Goal: Task Accomplishment & Management: Manage account settings

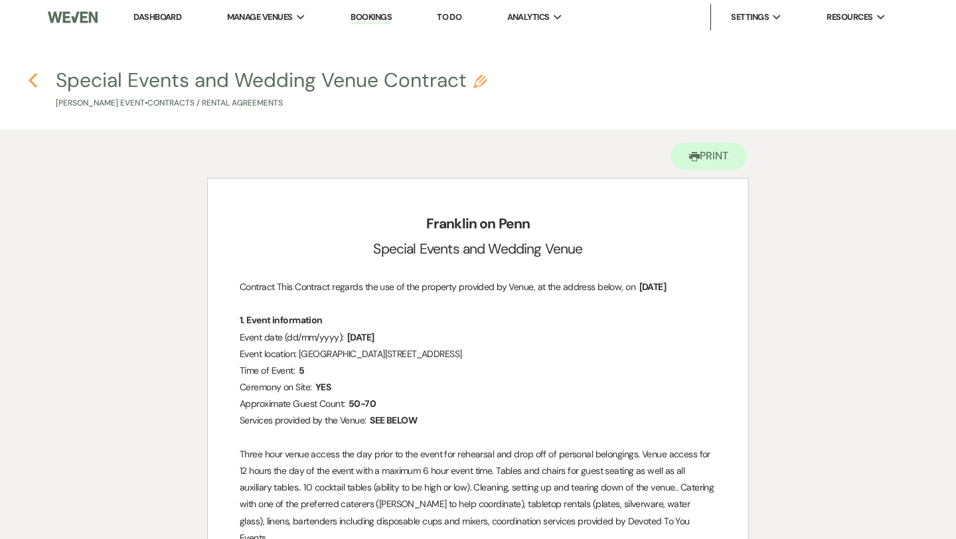
click at [33, 78] on icon "Previous" at bounding box center [33, 80] width 10 height 16
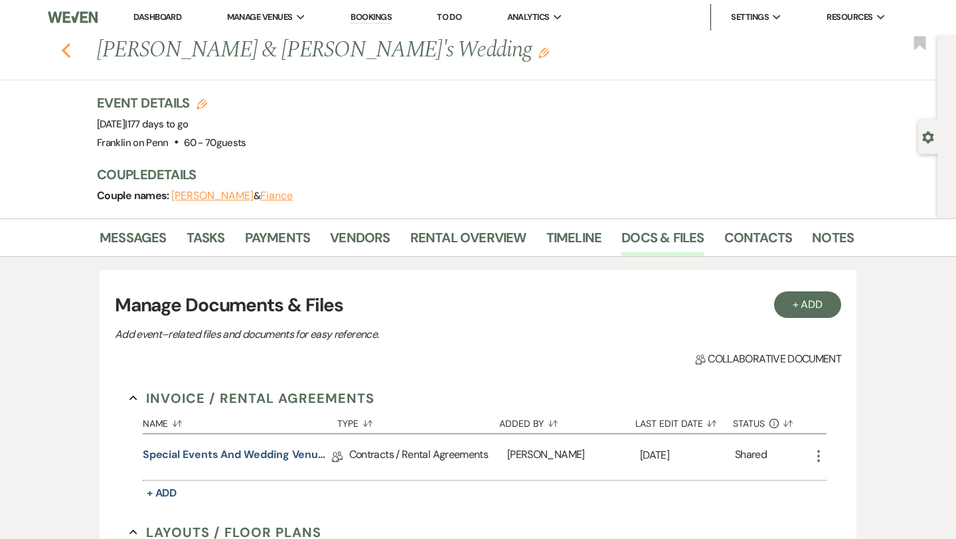
click at [66, 53] on use "button" at bounding box center [66, 50] width 9 height 15
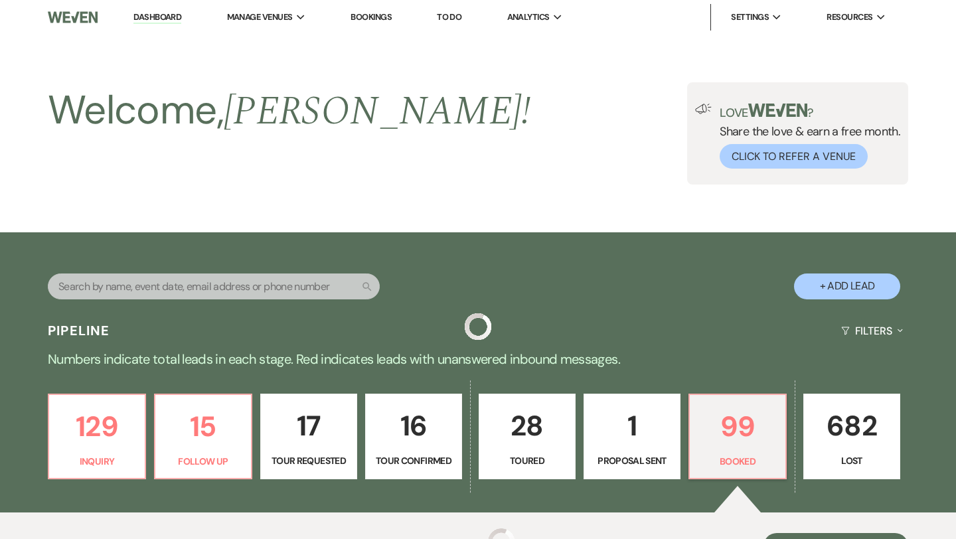
scroll to position [358, 0]
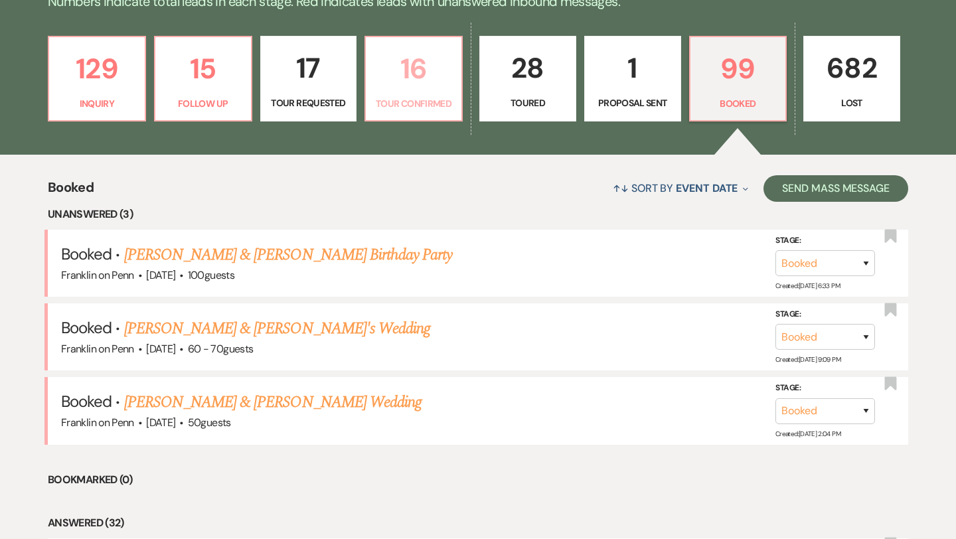
click at [423, 77] on p "16" at bounding box center [414, 68] width 80 height 44
select select "4"
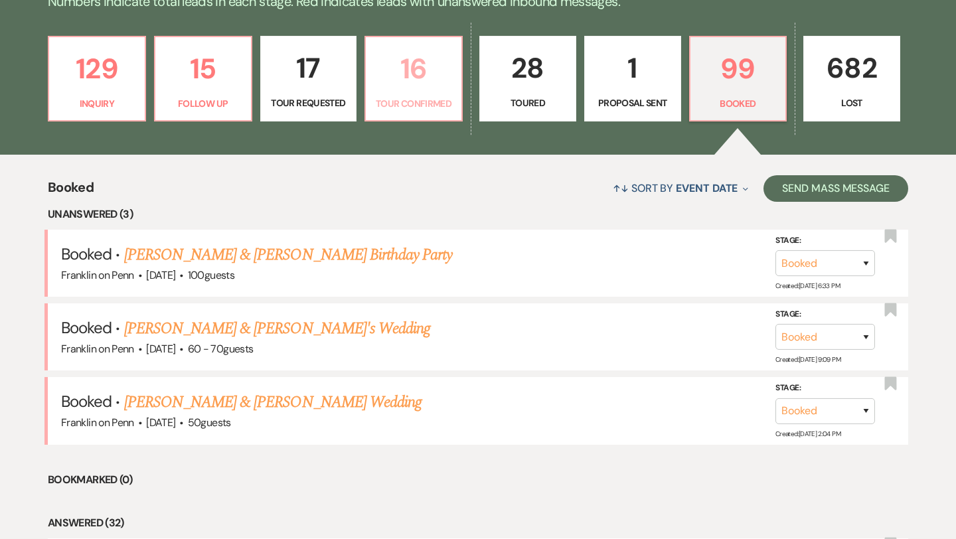
select select "4"
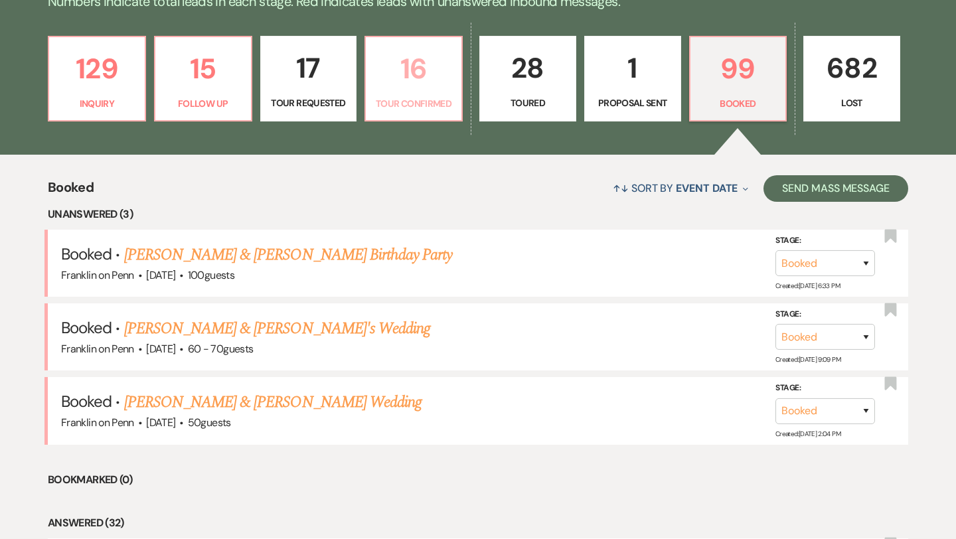
select select "4"
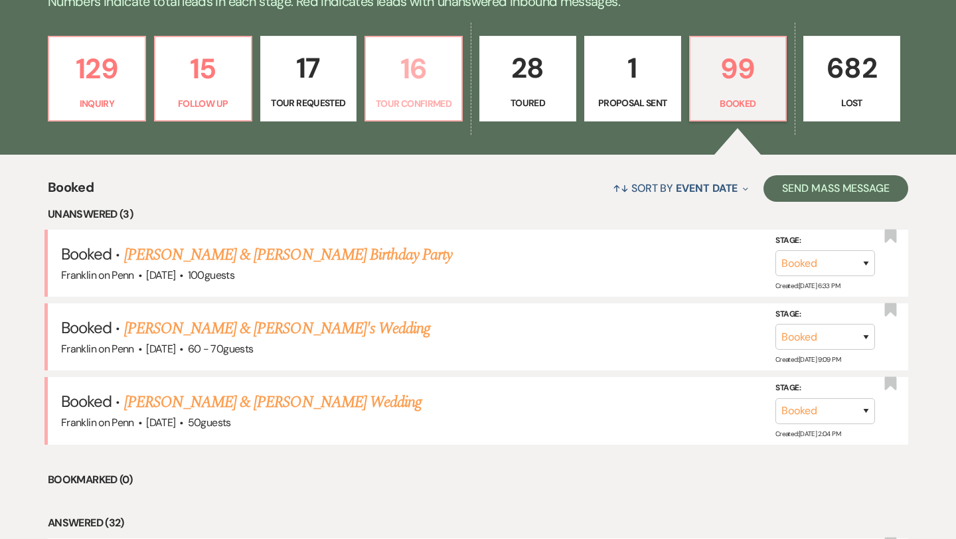
select select "4"
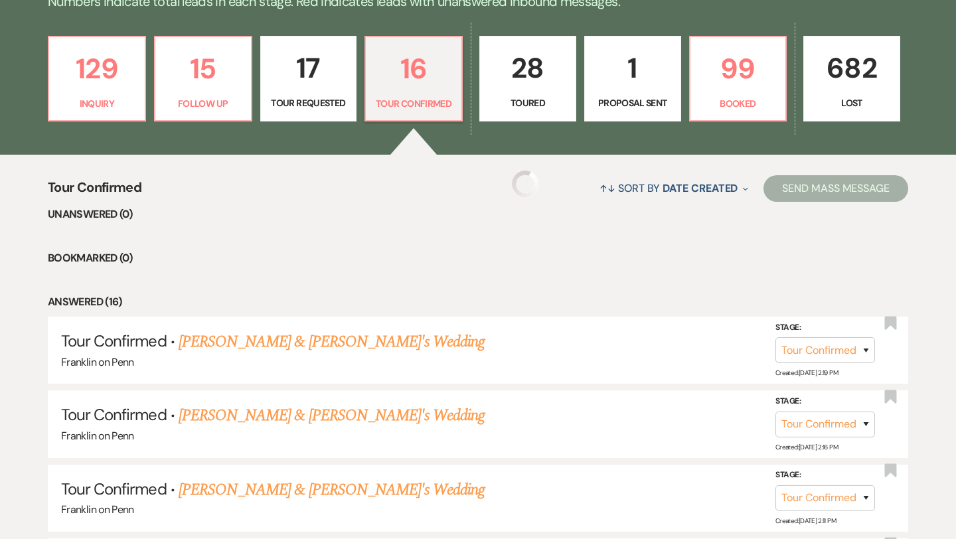
select select "4"
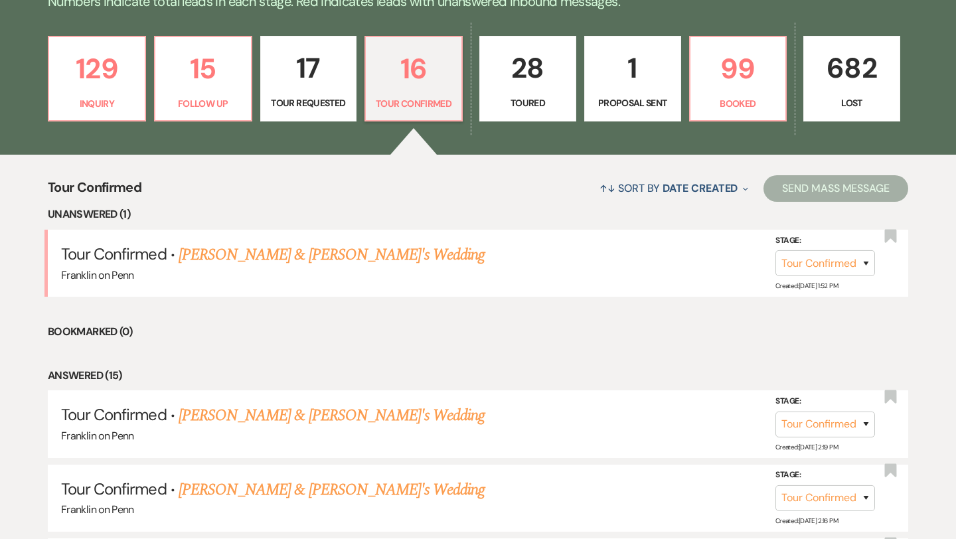
click at [459, 201] on div "↑↓ Sort By Date Created Expand Send Mass Message" at bounding box center [524, 188] width 766 height 35
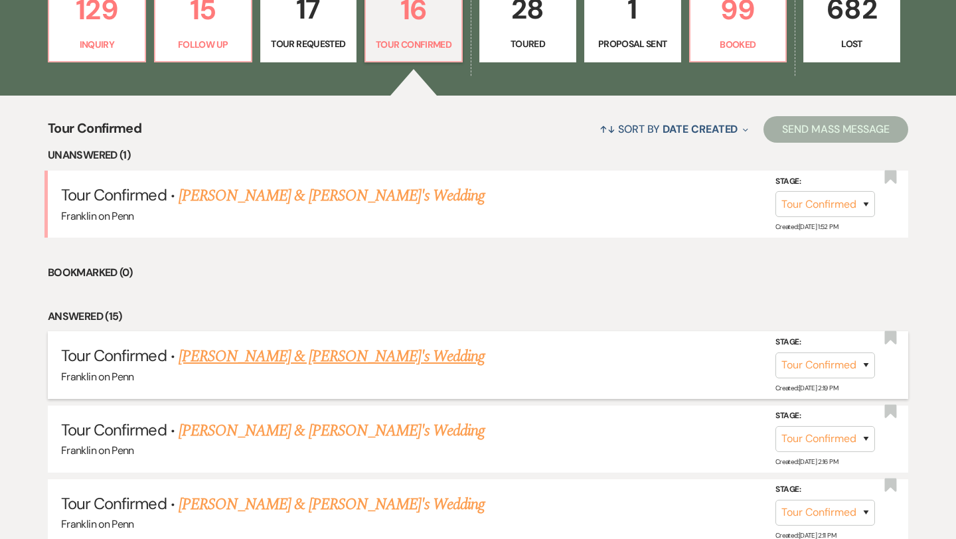
scroll to position [399, 0]
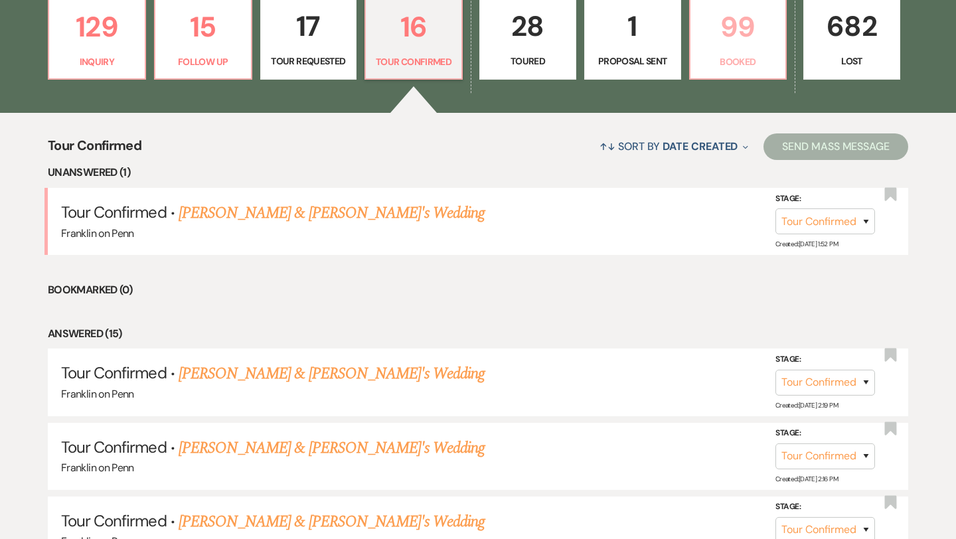
click at [760, 33] on p "99" at bounding box center [738, 27] width 80 height 44
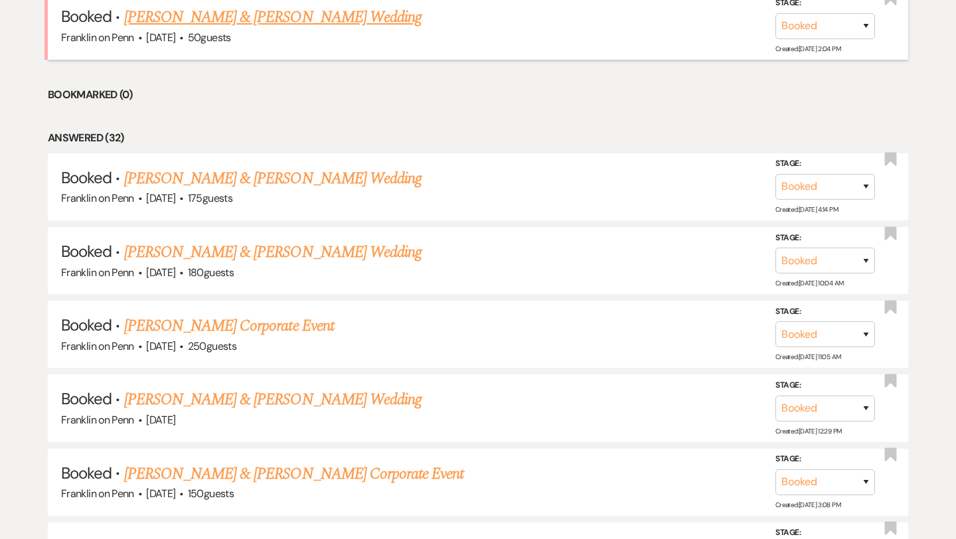
scroll to position [766, 0]
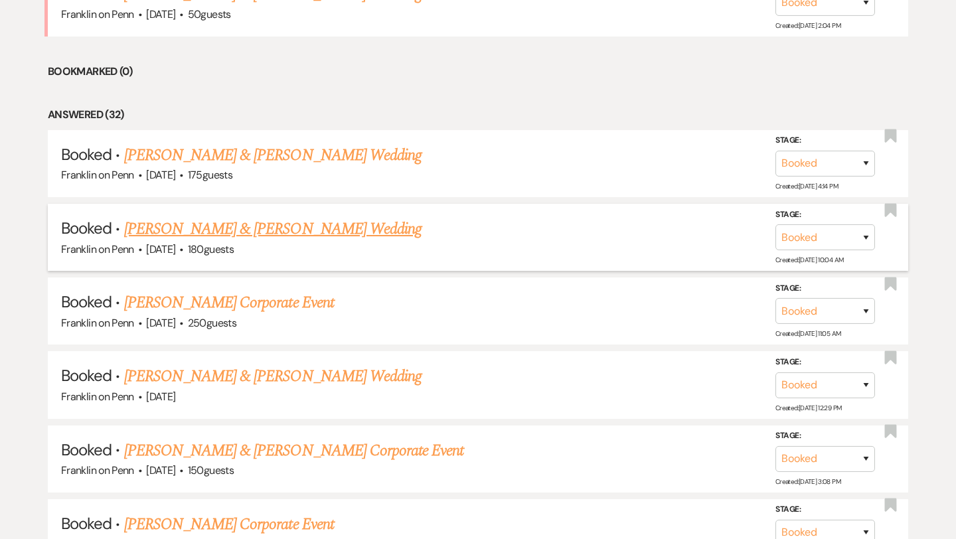
click at [364, 229] on link "[PERSON_NAME] & [PERSON_NAME] Wedding" at bounding box center [272, 229] width 297 height 24
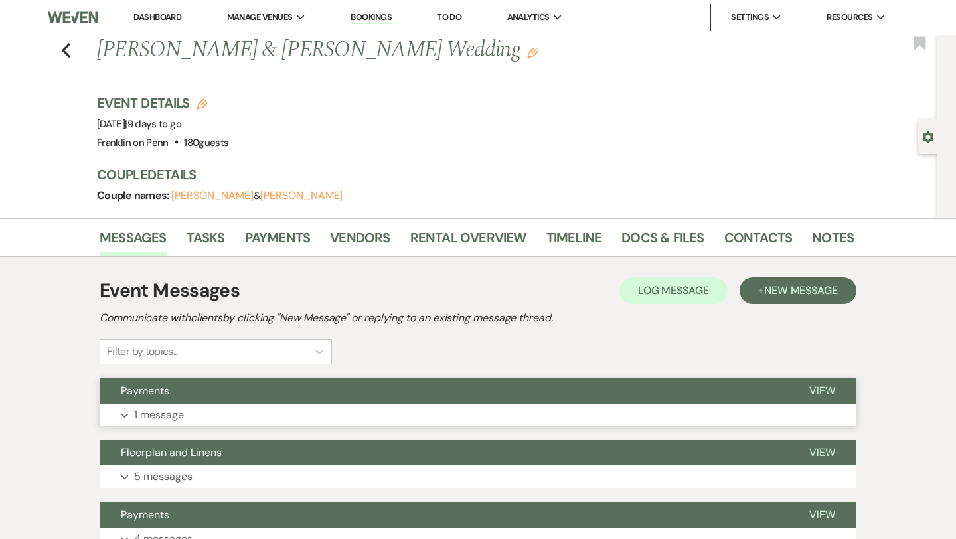
scroll to position [166, 0]
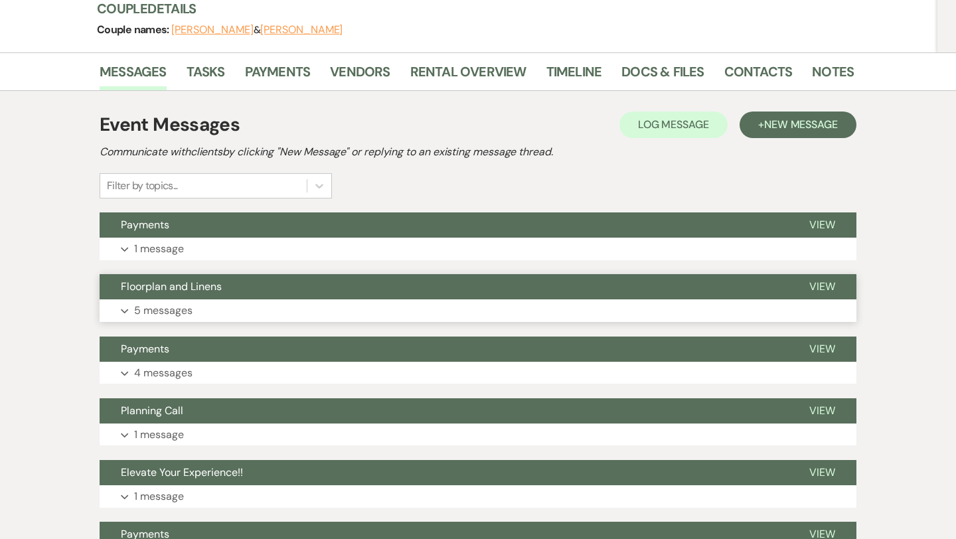
click at [186, 313] on p "5 messages" at bounding box center [163, 310] width 58 height 17
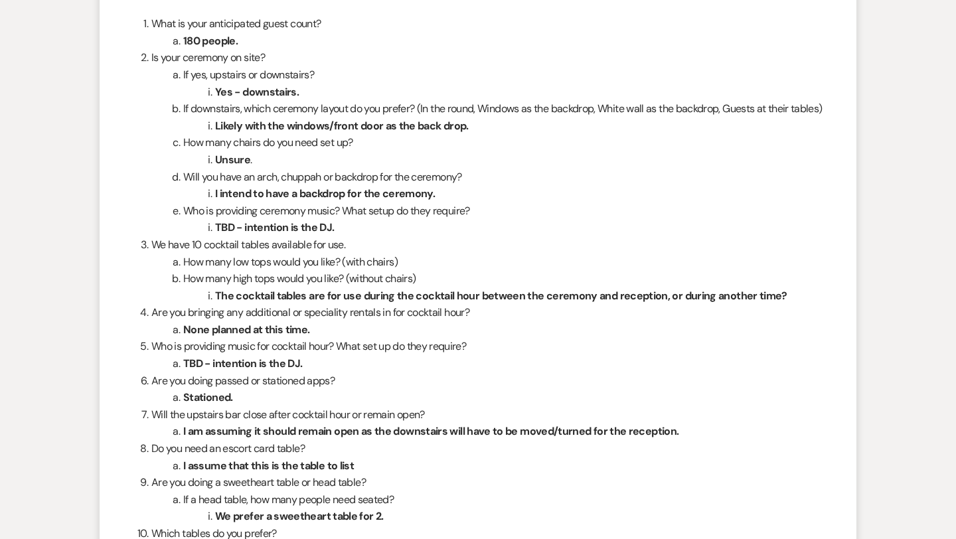
scroll to position [1394, 0]
